Goal: Information Seeking & Learning: Learn about a topic

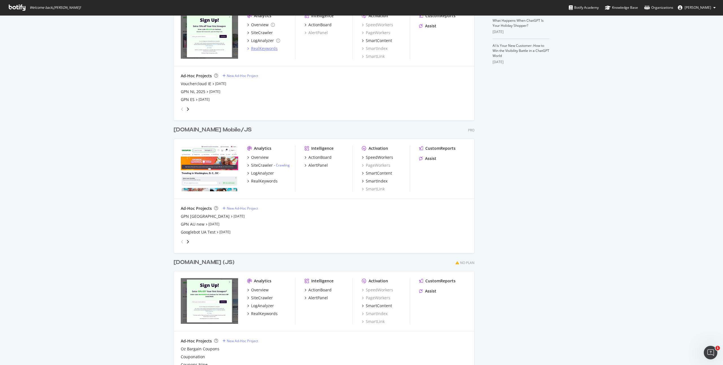
scroll to position [196, 0]
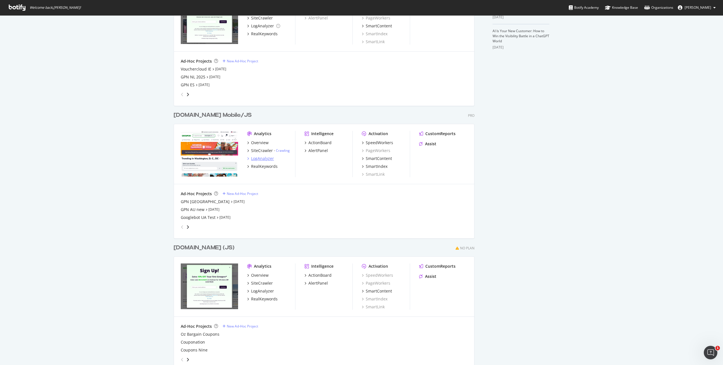
click at [267, 160] on div "LogAnalyzer" at bounding box center [262, 159] width 23 height 6
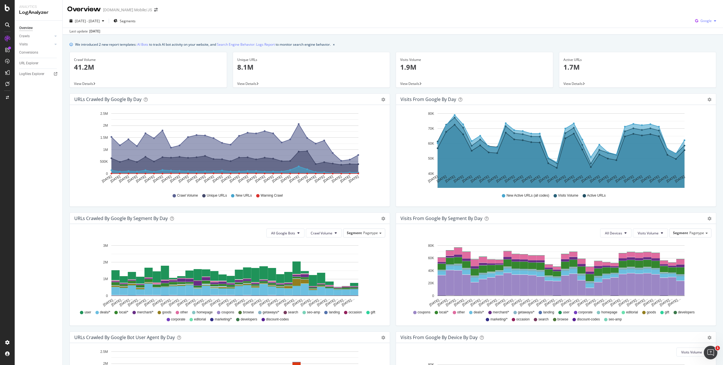
click at [693, 22] on icon "button" at bounding box center [696, 21] width 8 height 8
click at [693, 51] on div "OpenAI" at bounding box center [700, 53] width 39 height 8
